Goal: Find specific page/section: Find specific page/section

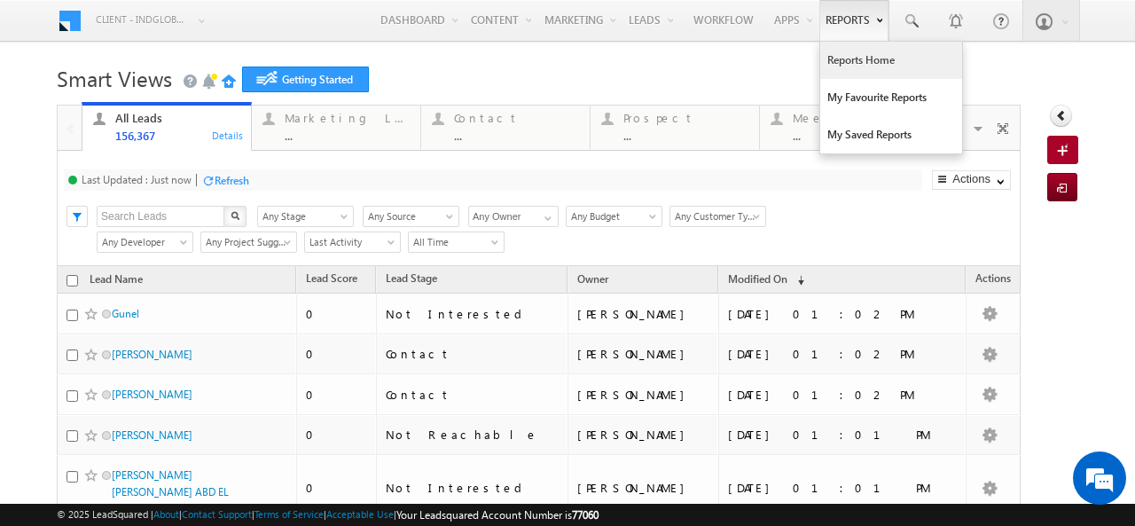
click at [839, 58] on link "Reports Home" at bounding box center [891, 60] width 142 height 37
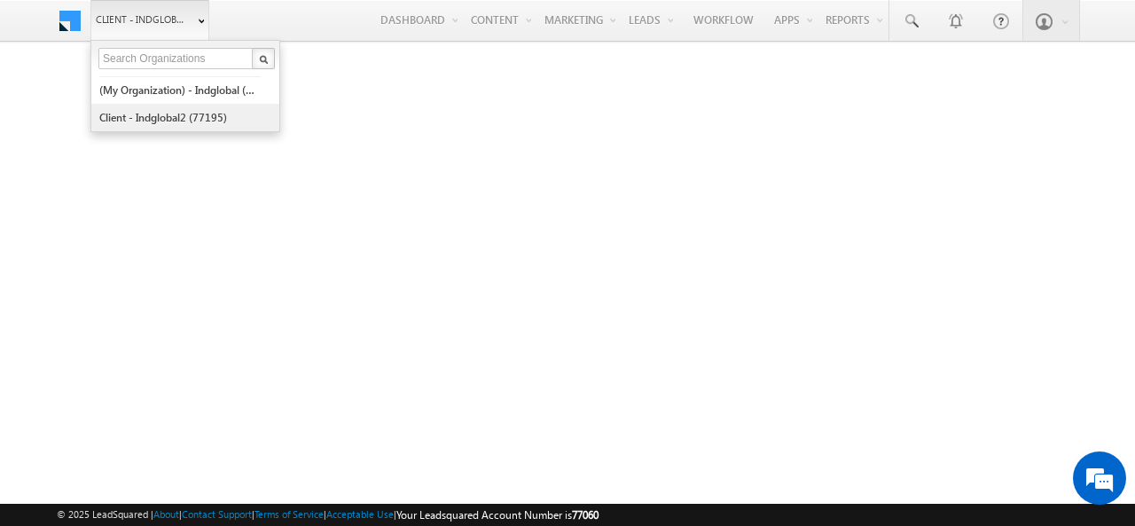
click at [152, 120] on link "Client - indglobal2 (77195)" at bounding box center [179, 117] width 162 height 27
